Goal: Find contact information: Find contact information

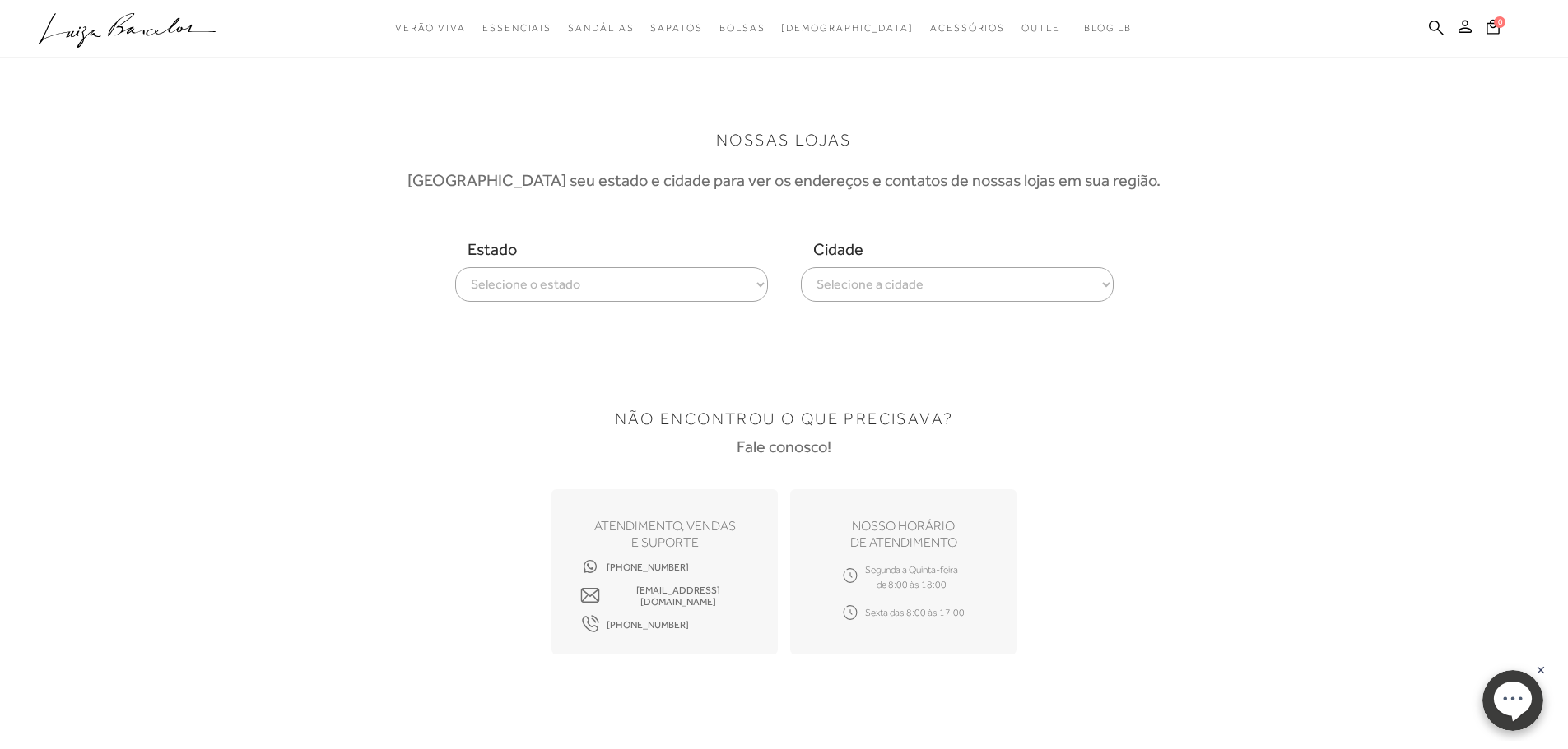
click at [686, 595] on span "[EMAIL_ADDRESS][DOMAIN_NAME]" at bounding box center [678, 597] width 143 height 23
click at [1186, 446] on div "NÃO ENCONTROU O QUE PRECISAVA? Fale conosco!" at bounding box center [784, 424] width 1028 height 64
drag, startPoint x: 763, startPoint y: 595, endPoint x: 600, endPoint y: 592, distance: 163.0
click at [600, 592] on div "ATENDIMENTO, VENDAS e suporte [PHONE_NUMBER] [EMAIL_ADDRESS][DOMAIN_NAME] [PHON…" at bounding box center [664, 572] width 226 height 165
drag, startPoint x: 679, startPoint y: 569, endPoint x: 690, endPoint y: 564, distance: 12.1
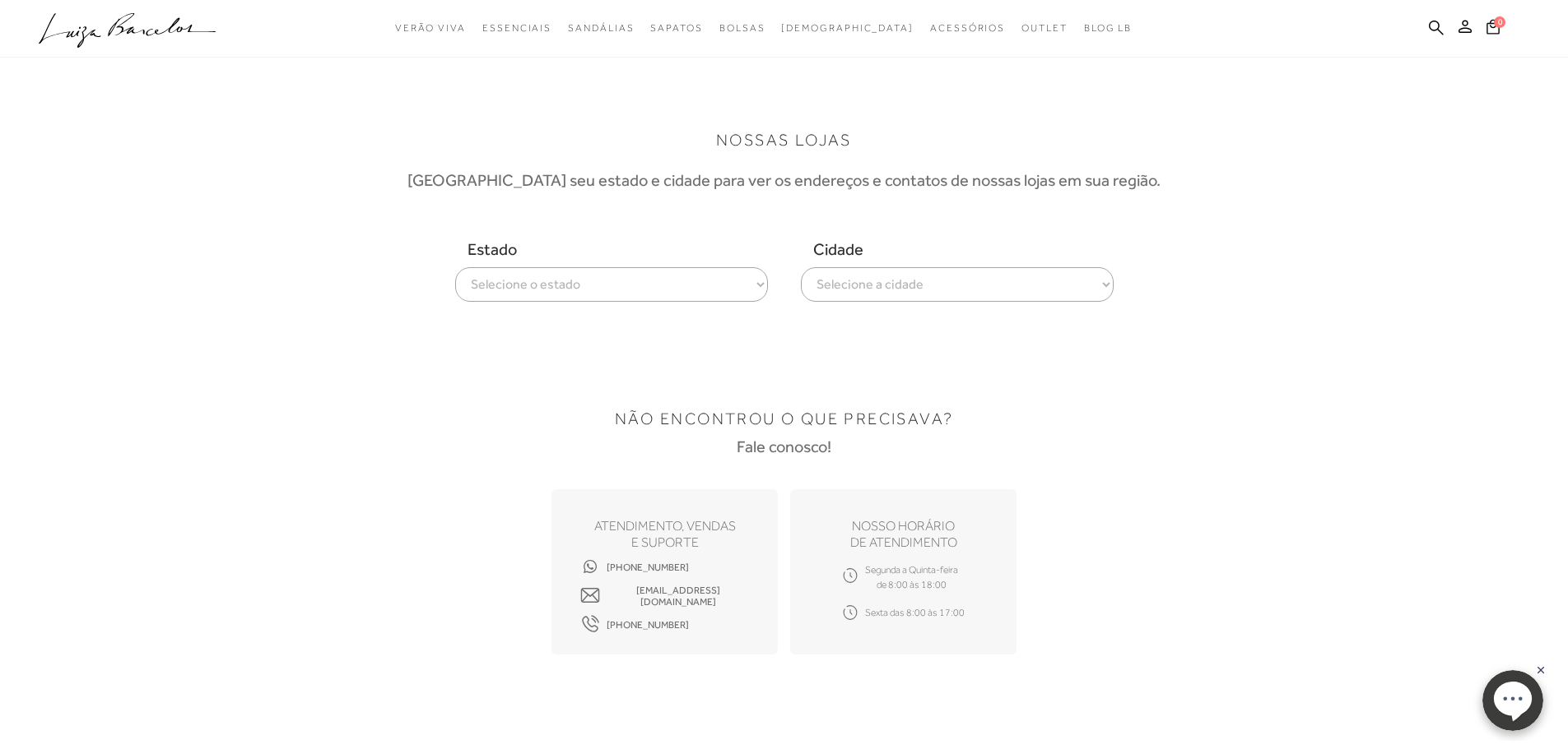
click at [688, 568] on div "[PHONE_NUMBER] [EMAIL_ADDRESS][DOMAIN_NAME] [PHONE_NUMBER]" at bounding box center [665, 597] width 169 height 58
click at [157, 27] on icon ".a{fill-rule:evenodd;}" at bounding box center [128, 30] width 178 height 34
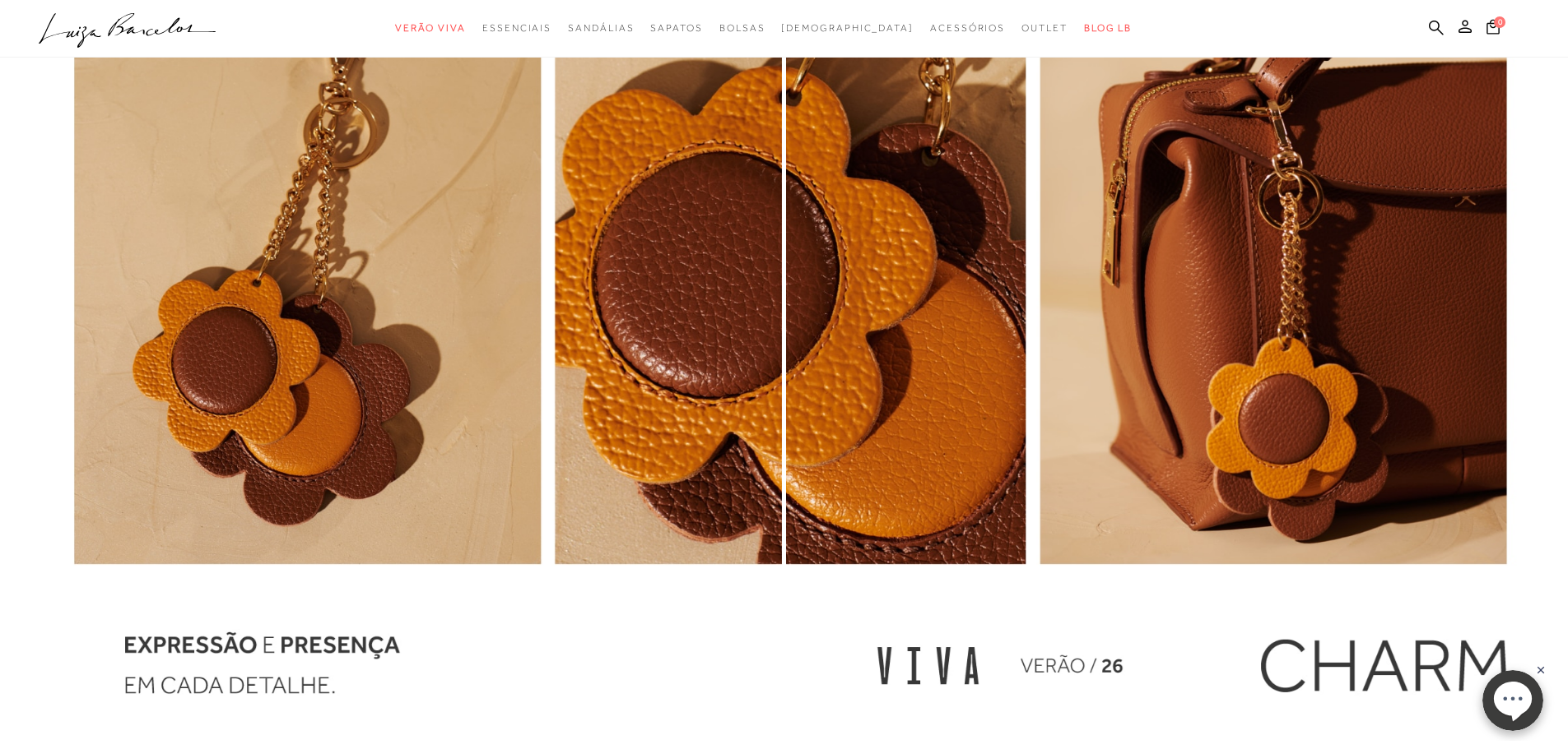
scroll to position [2057, 0]
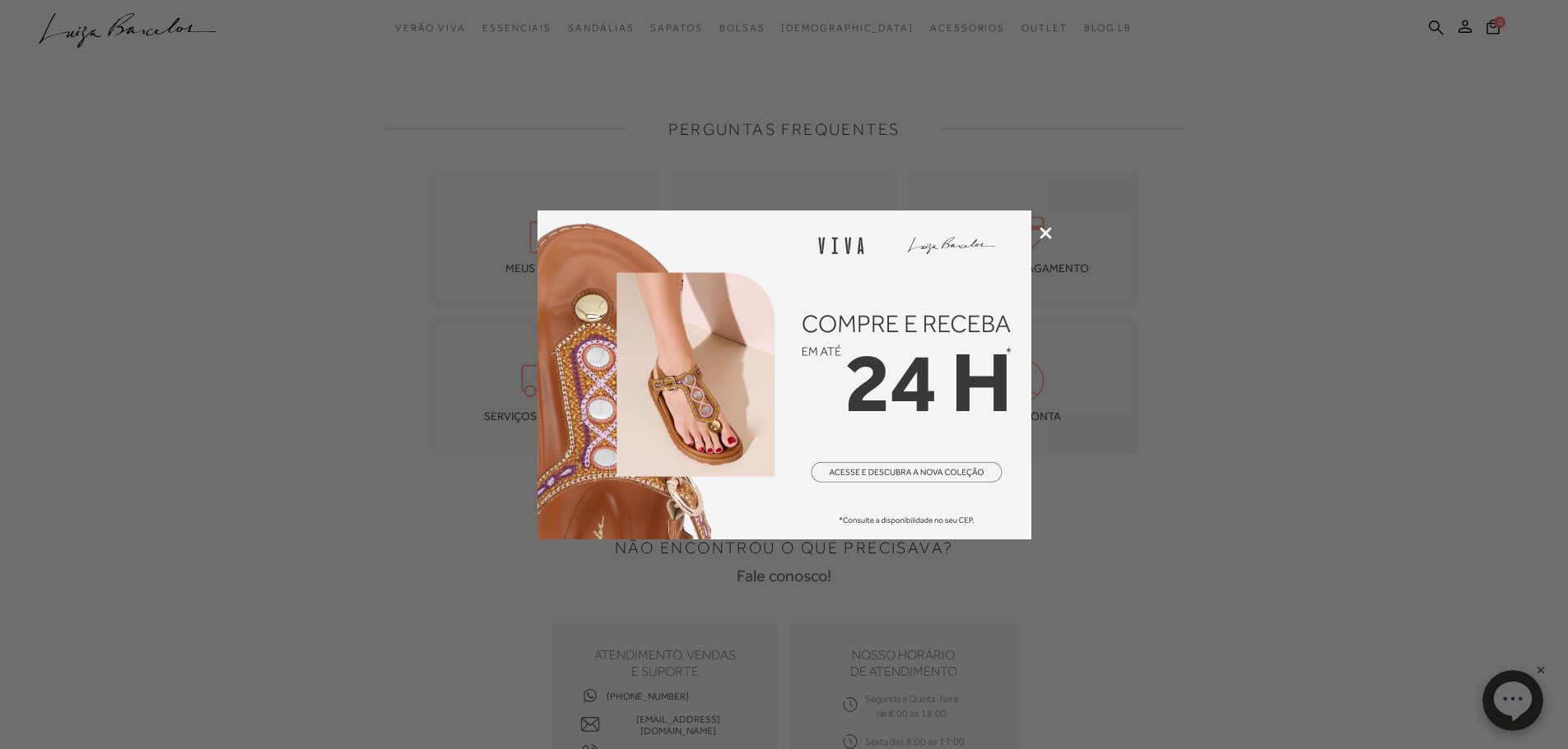
click at [1046, 246] on div at bounding box center [784, 374] width 1568 height 749
click at [1038, 218] on div at bounding box center [784, 374] width 1568 height 749
click at [1040, 234] on icon at bounding box center [1045, 233] width 12 height 12
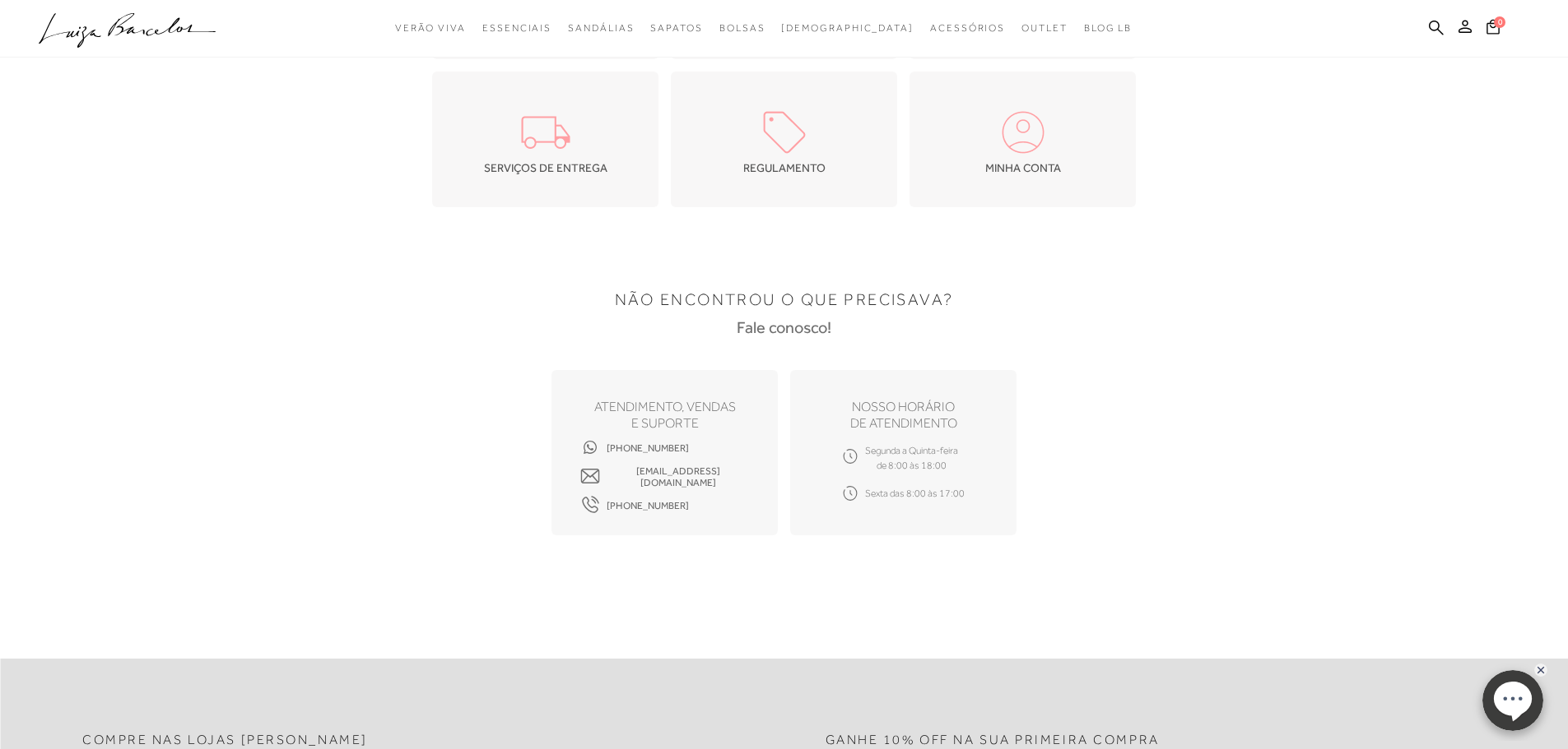
scroll to position [329, 0]
